Goal: Task Accomplishment & Management: Use online tool/utility

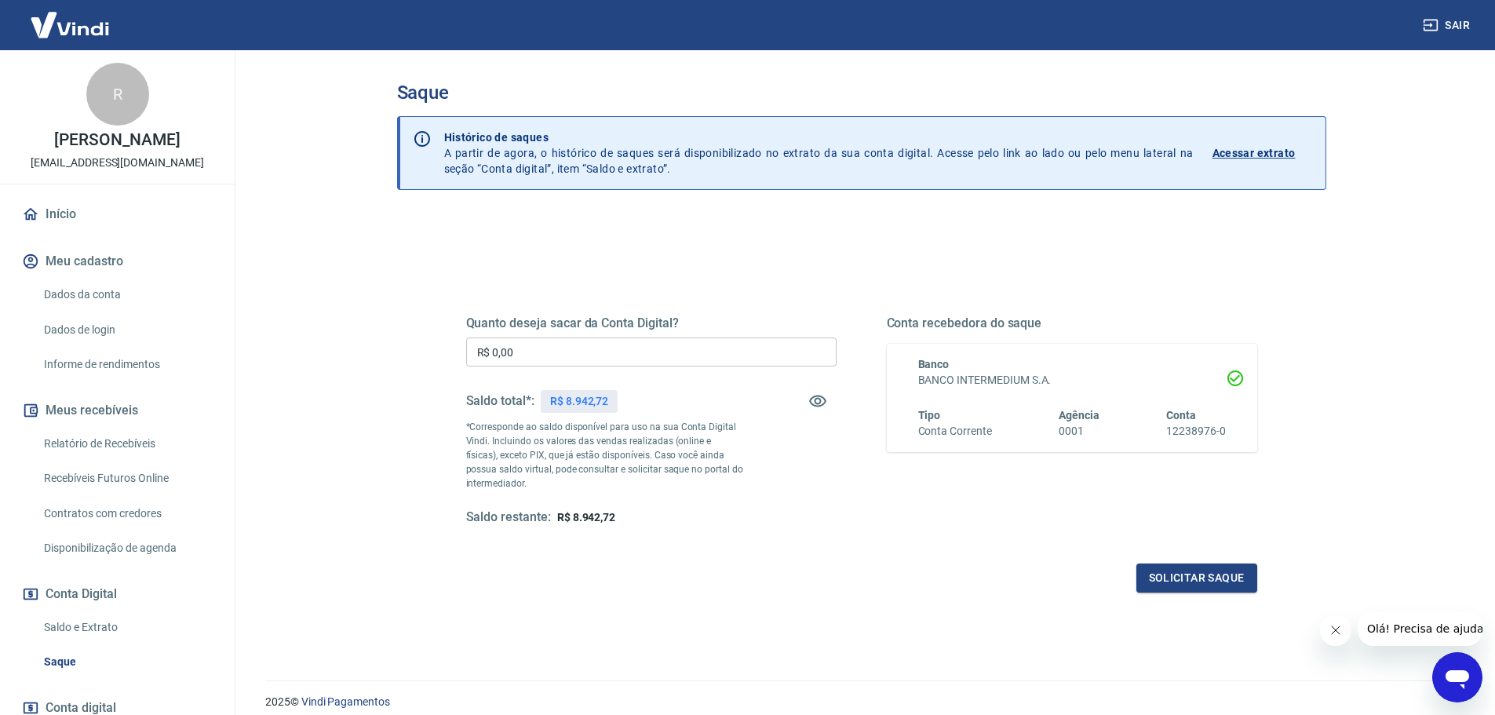
click at [540, 352] on input "R$ 0,00" at bounding box center [651, 351] width 370 height 29
type input "R$ 8.942,72"
click at [1165, 578] on button "Solicitar saque" at bounding box center [1196, 577] width 121 height 29
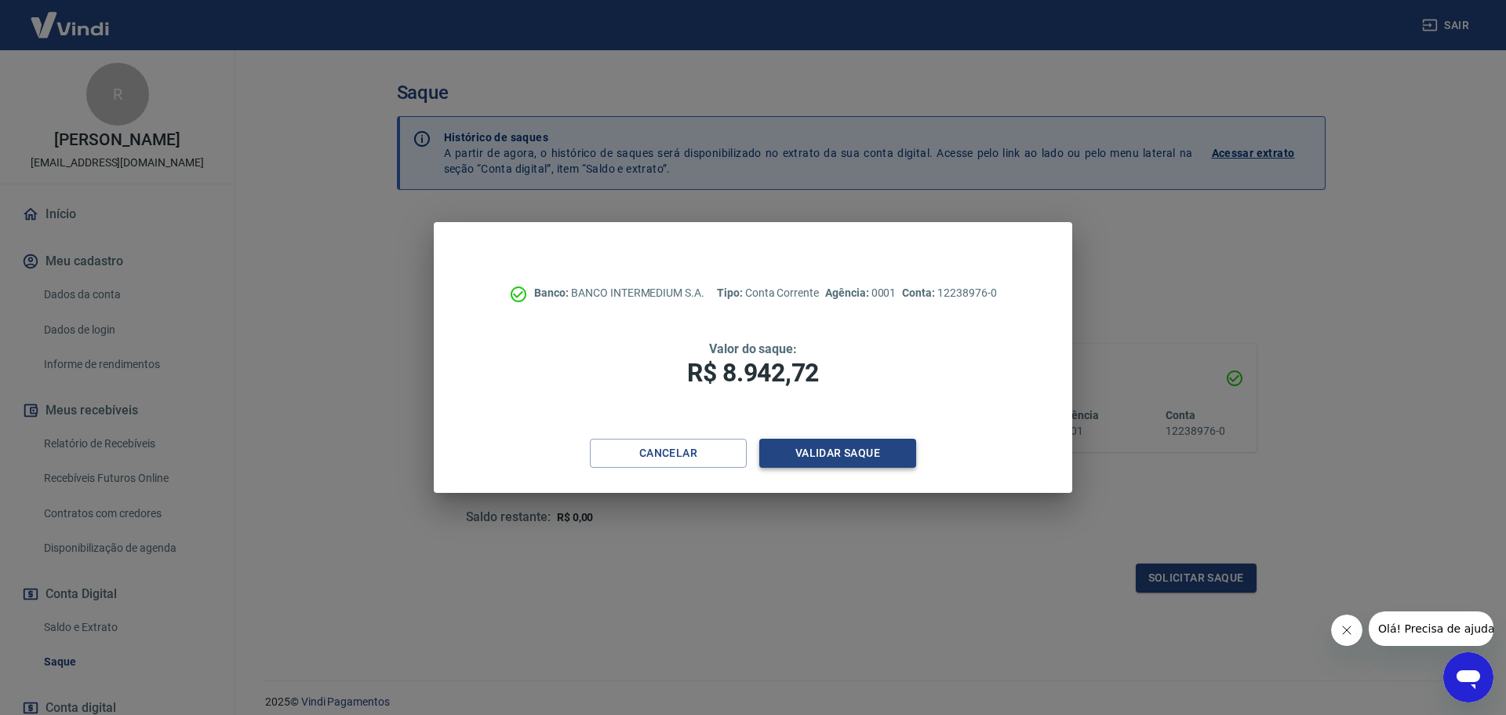
click at [832, 456] on button "Validar saque" at bounding box center [837, 453] width 157 height 29
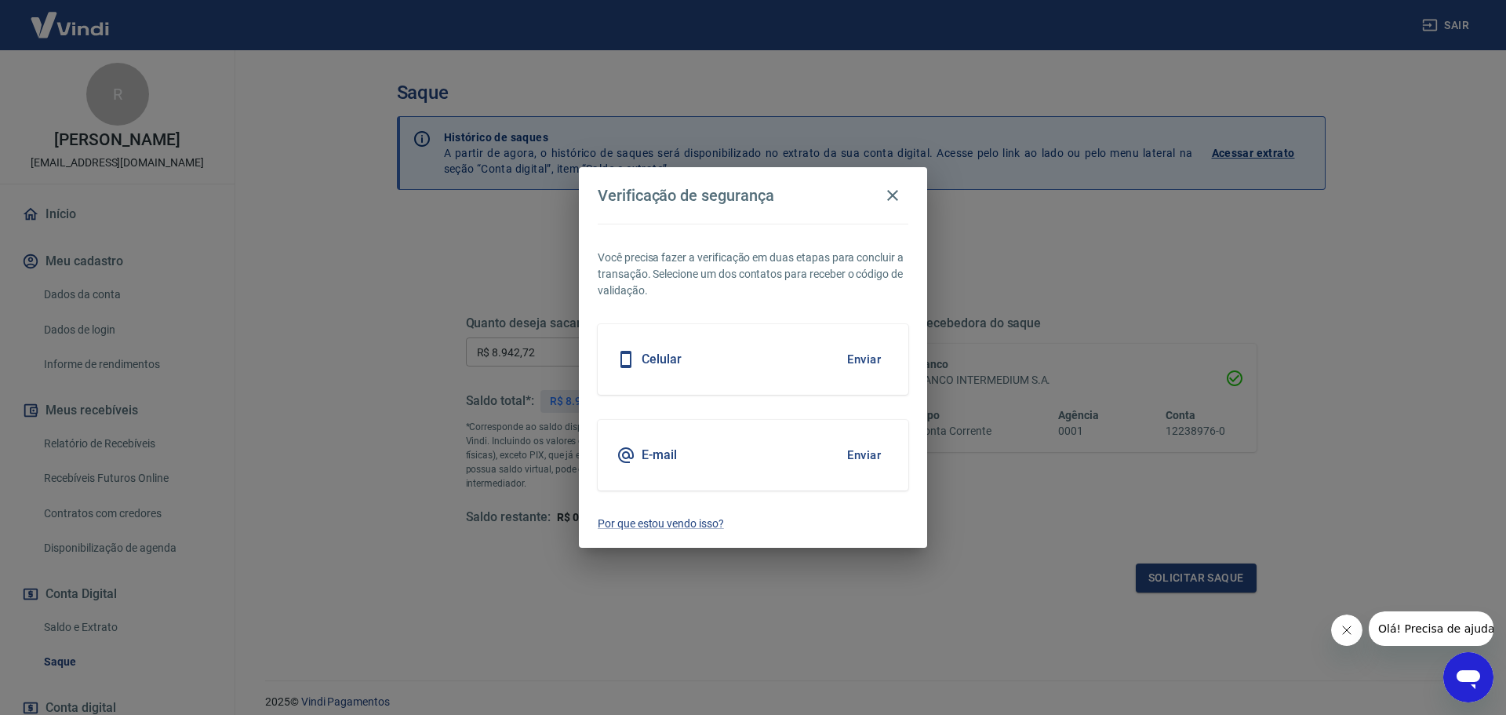
click at [864, 454] on button "Enviar" at bounding box center [864, 455] width 51 height 33
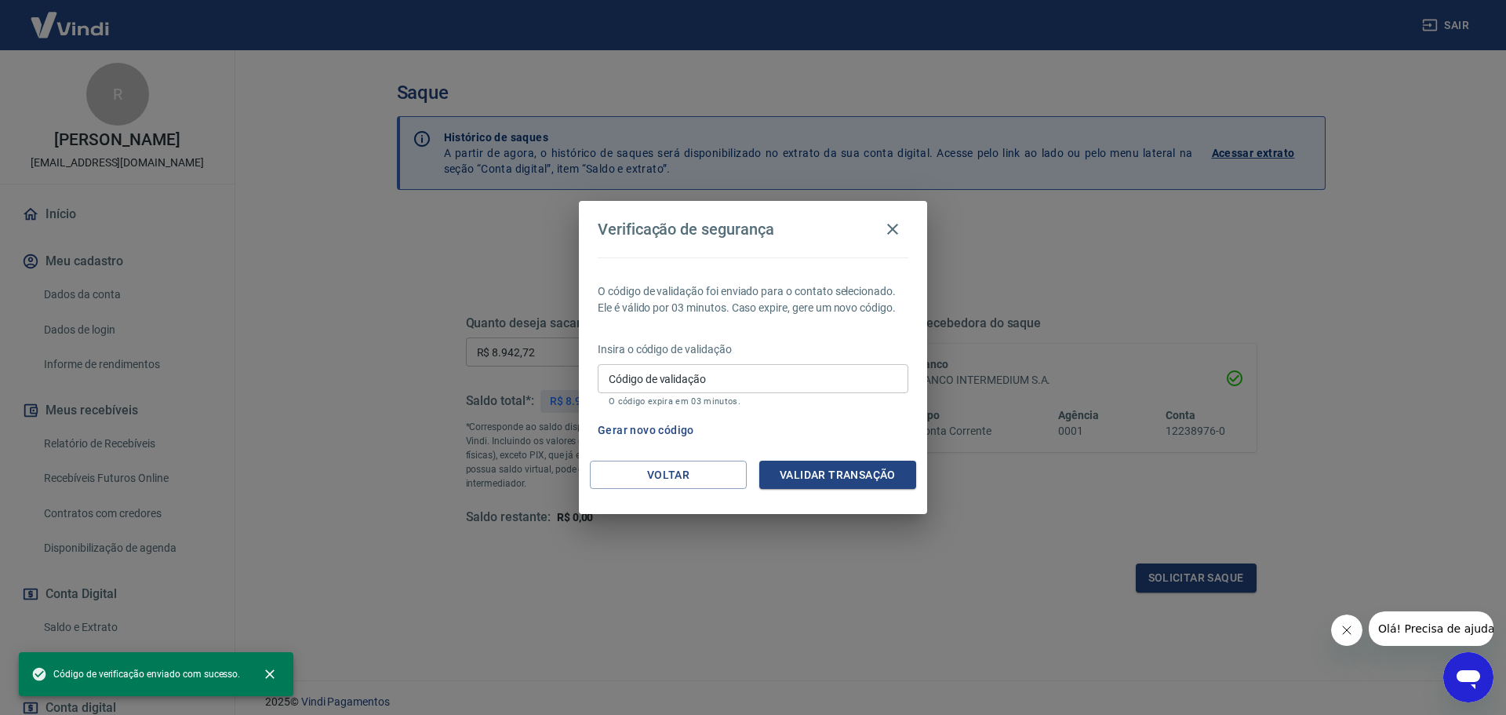
click at [675, 378] on input "Código de validação" at bounding box center [753, 378] width 311 height 29
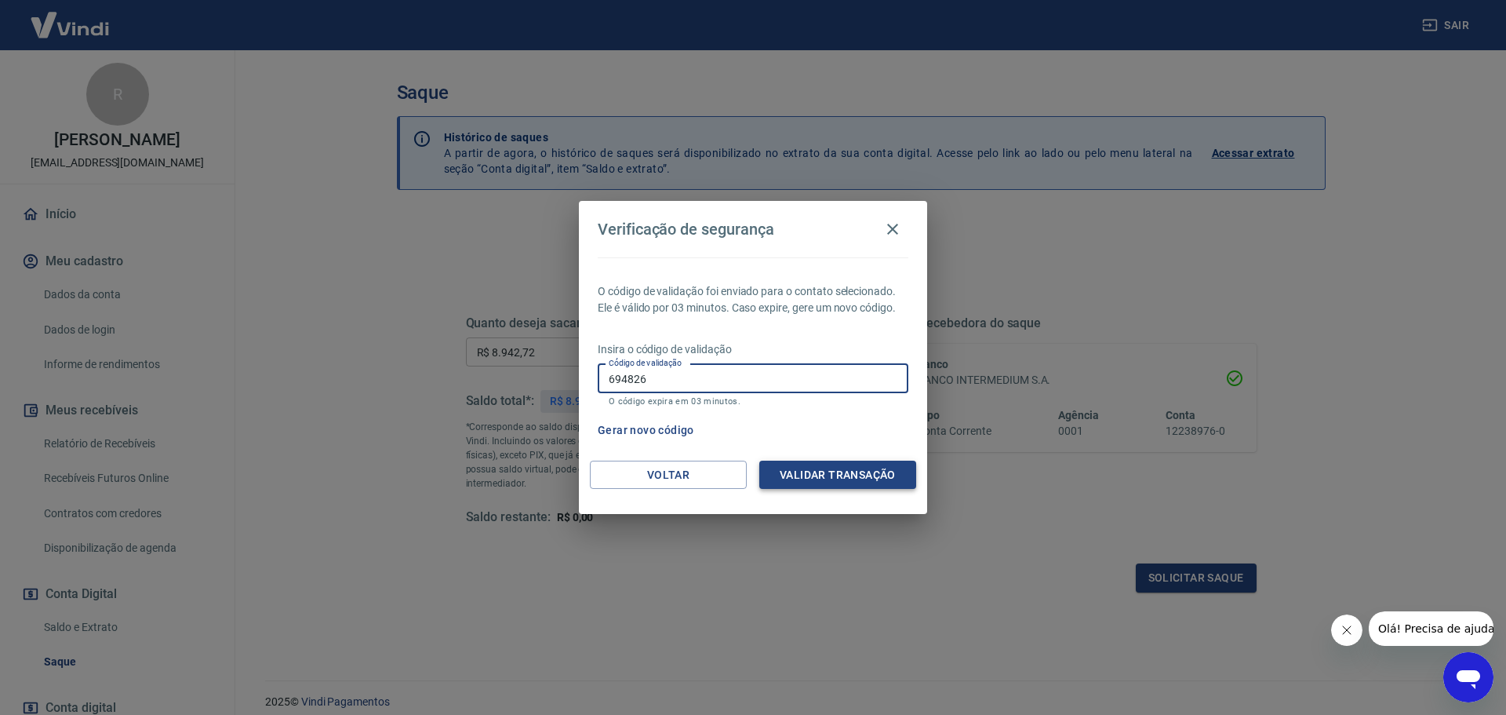
type input "694826"
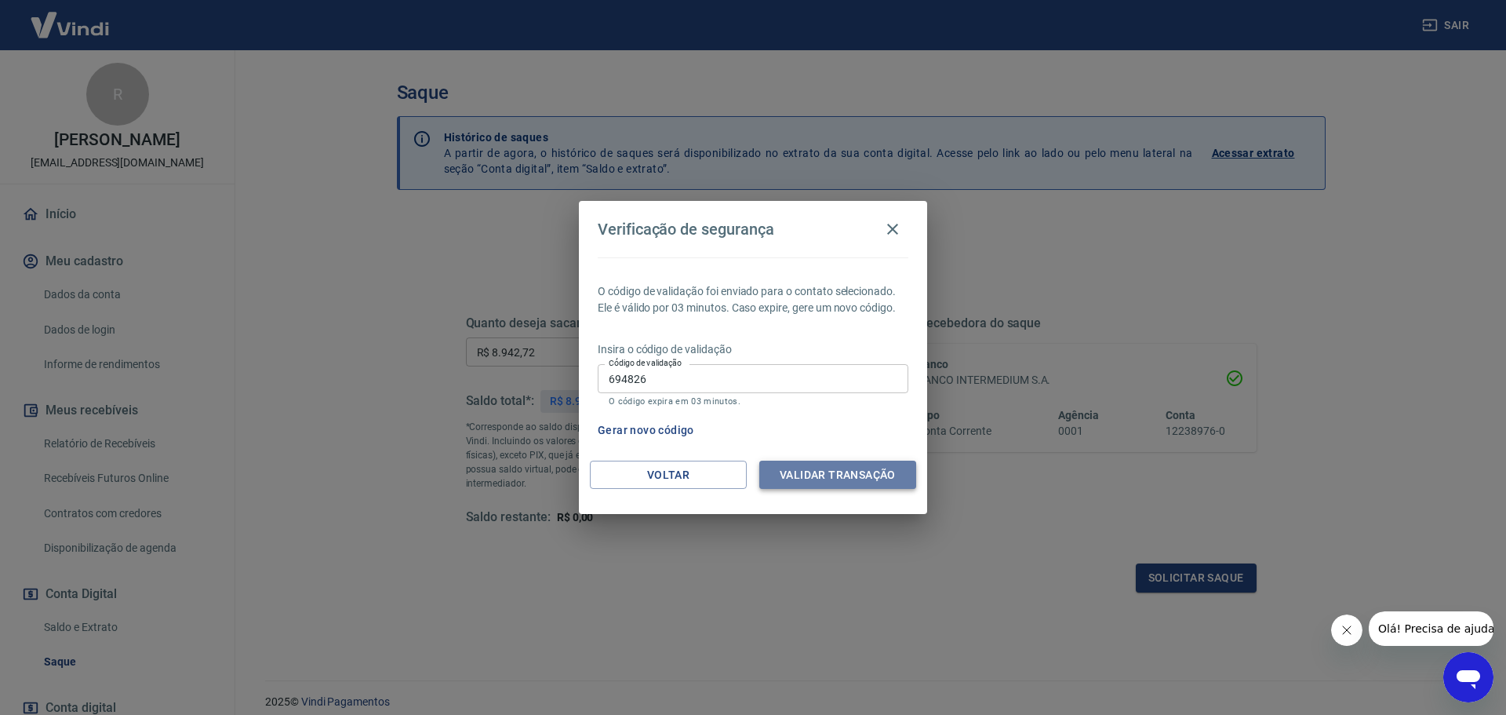
click at [802, 486] on button "Validar transação" at bounding box center [837, 475] width 157 height 29
